Goal: Task Accomplishment & Management: Manage account settings

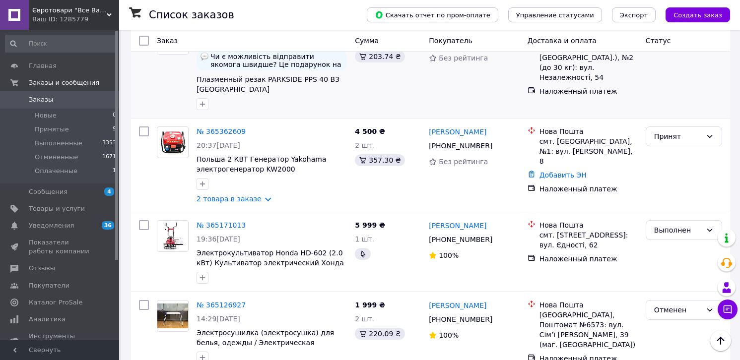
scroll to position [1141, 0]
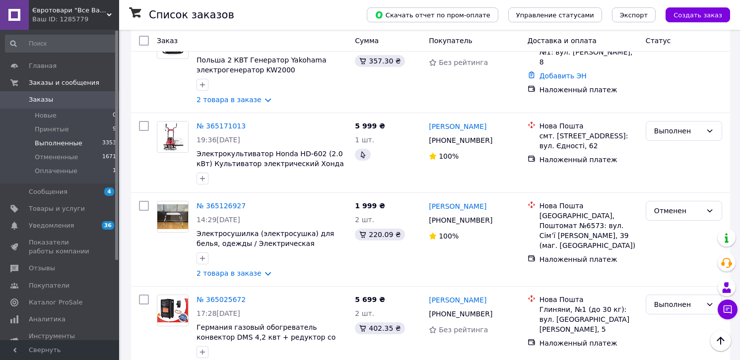
click at [57, 143] on span "Выполненные" at bounding box center [59, 143] width 48 height 9
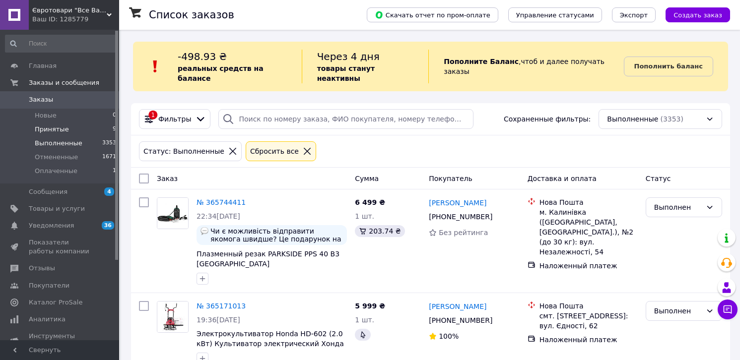
click at [49, 127] on span "Принятые" at bounding box center [52, 129] width 34 height 9
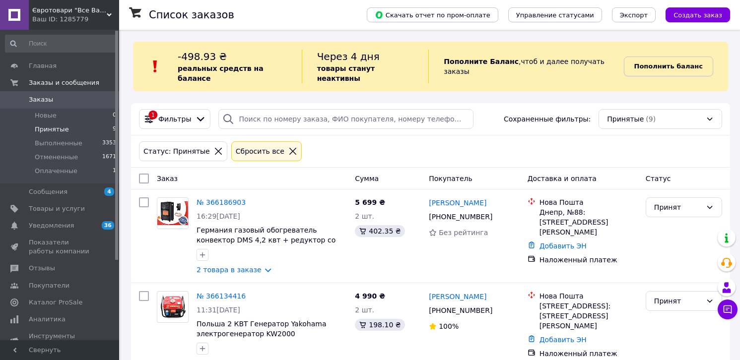
click at [659, 63] on b "Пополнить баланс" at bounding box center [668, 66] width 68 height 7
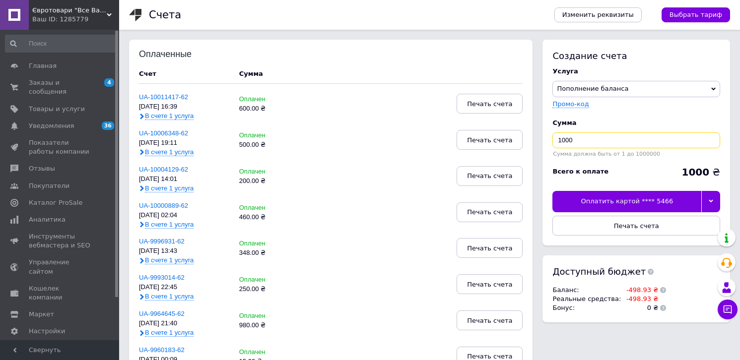
click at [605, 137] on input "1000" at bounding box center [636, 141] width 168 height 16
type input "150"
click at [710, 202] on icon at bounding box center [711, 201] width 4 height 3
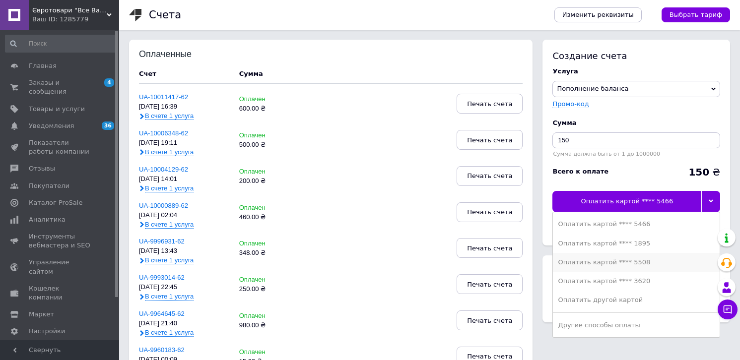
click at [639, 262] on div "Оплатить картой **** 5508" at bounding box center [636, 262] width 157 height 9
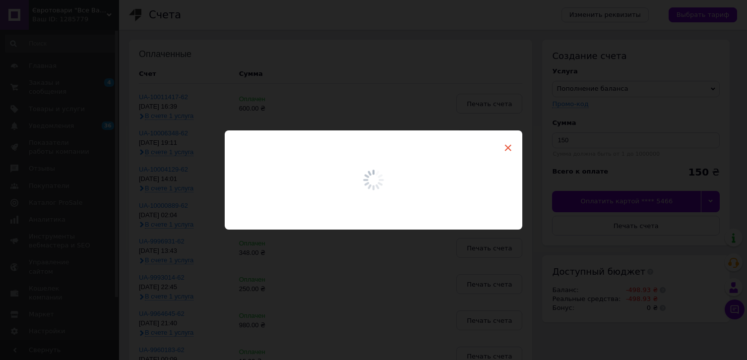
click at [506, 143] on span "×" at bounding box center [508, 147] width 9 height 17
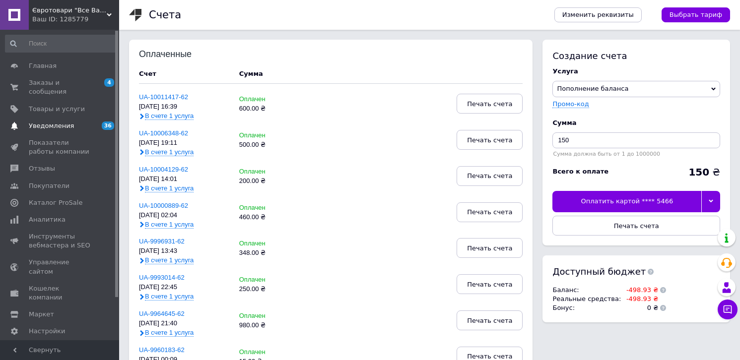
click at [71, 122] on span "Уведомления" at bounding box center [60, 126] width 63 height 9
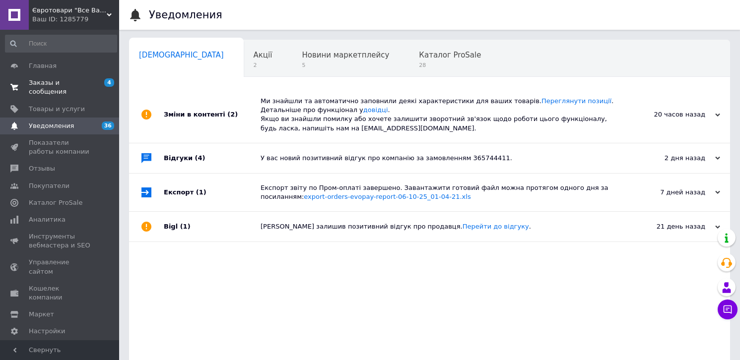
click at [60, 82] on span "Заказы и сообщения" at bounding box center [60, 87] width 63 height 18
